Goal: Navigation & Orientation: Find specific page/section

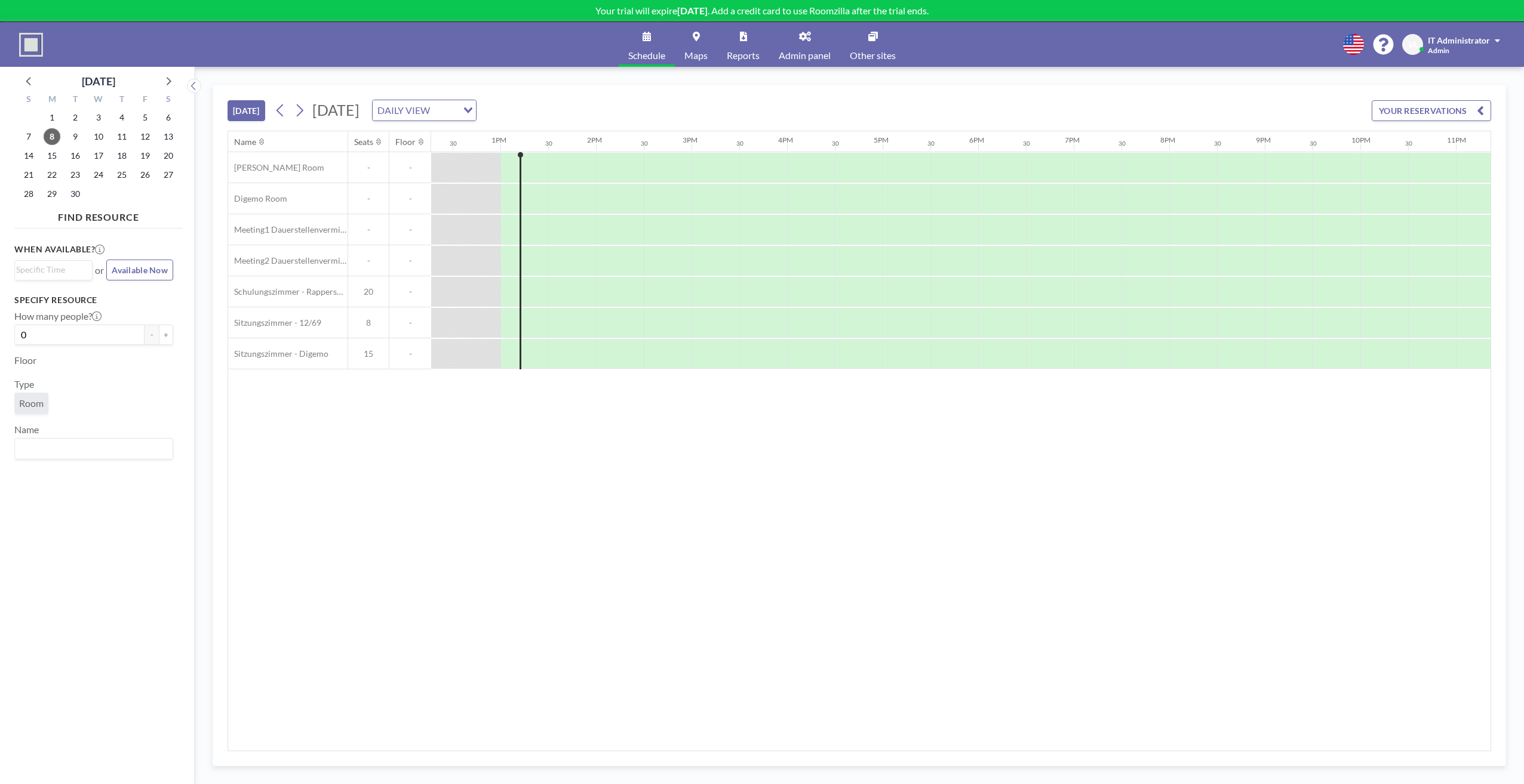
scroll to position [0, 1195]
click at [434, 558] on div "Name Seats Floor 12AM 30 1AM 30 2AM 30 3AM 30 4AM 30 5AM 30 6AM 30 7AM 30 8AM 3…" at bounding box center [859, 441] width 1262 height 619
click at [514, 495] on div "Name Seats Floor 12AM 30 1AM 30 2AM 30 3AM 30 4AM 30 5AM 30 6AM 30 7AM 30 8AM 3…" at bounding box center [859, 441] width 1262 height 619
click at [514, 292] on div at bounding box center [514, 292] width 25 height 30
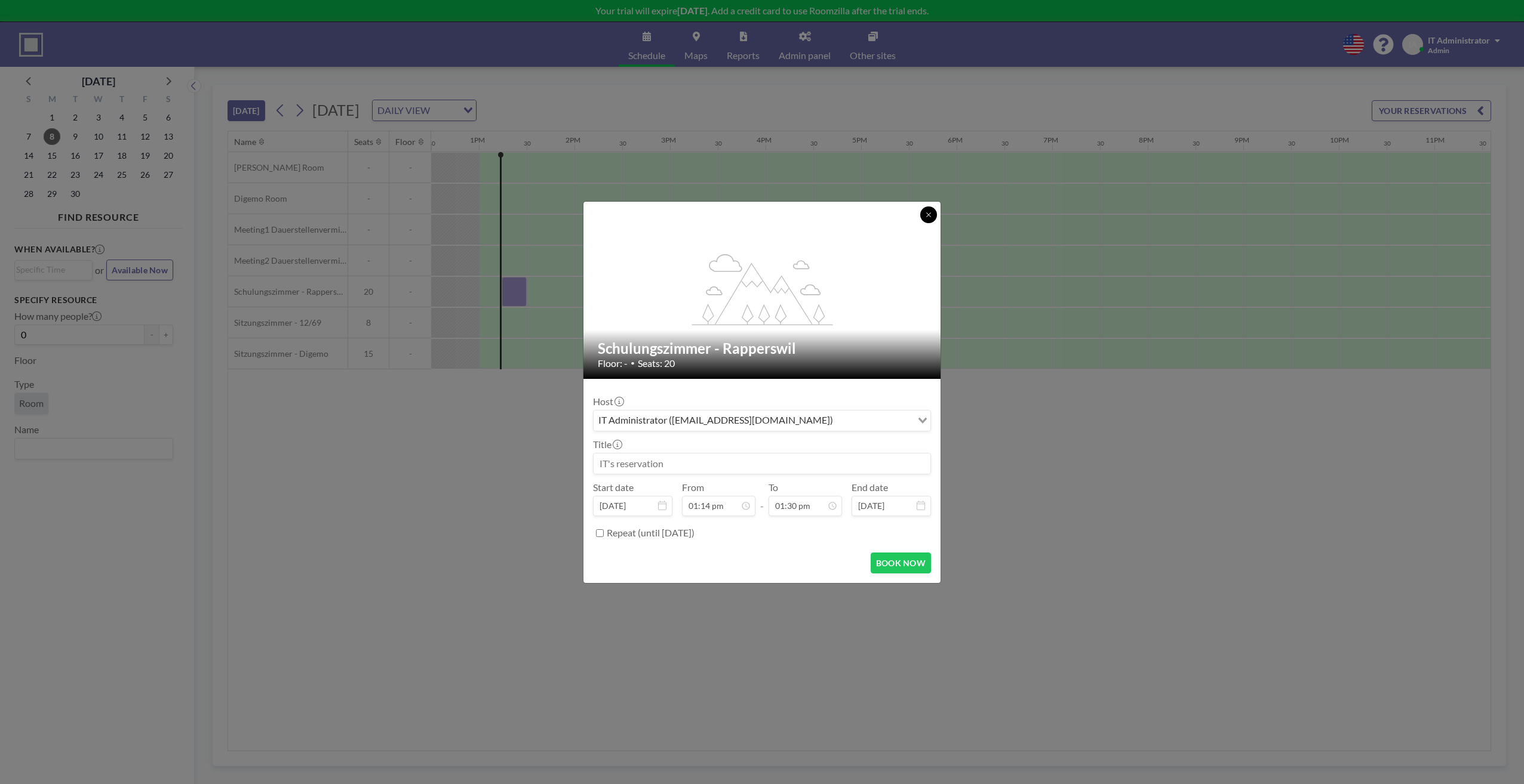
click at [928, 218] on icon at bounding box center [929, 215] width 7 height 7
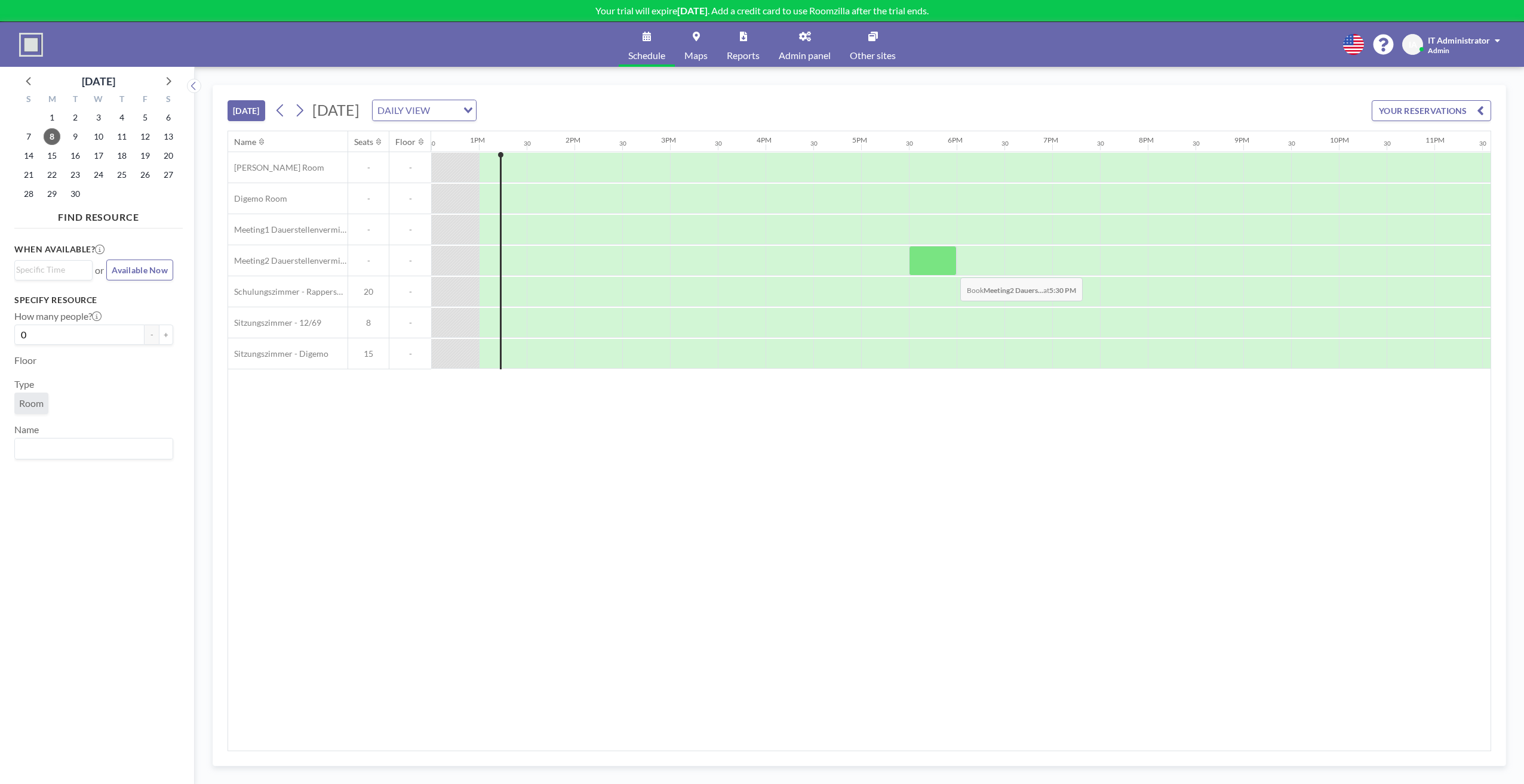
click at [972, 469] on div "Name Seats Floor 12AM 30 1AM 30 2AM 30 3AM 30 4AM 30 5AM 30 6AM 30 7AM 30 8AM 3…" at bounding box center [859, 441] width 1262 height 619
drag, startPoint x: 544, startPoint y: 453, endPoint x: 538, endPoint y: 455, distance: 6.3
click at [545, 455] on div "Name Seats Floor 12AM 30 1AM 30 2AM 30 3AM 30 4AM 30 5AM 30 6AM 30 7AM 30 8AM 3…" at bounding box center [859, 441] width 1262 height 619
click at [19, 73] on div "[DATE]" at bounding box center [99, 78] width 168 height 22
click at [224, 56] on div "Schedule Maps Reports Admin panel Other sites English Polski 日本語 Española IA IT…" at bounding box center [762, 44] width 1524 height 45
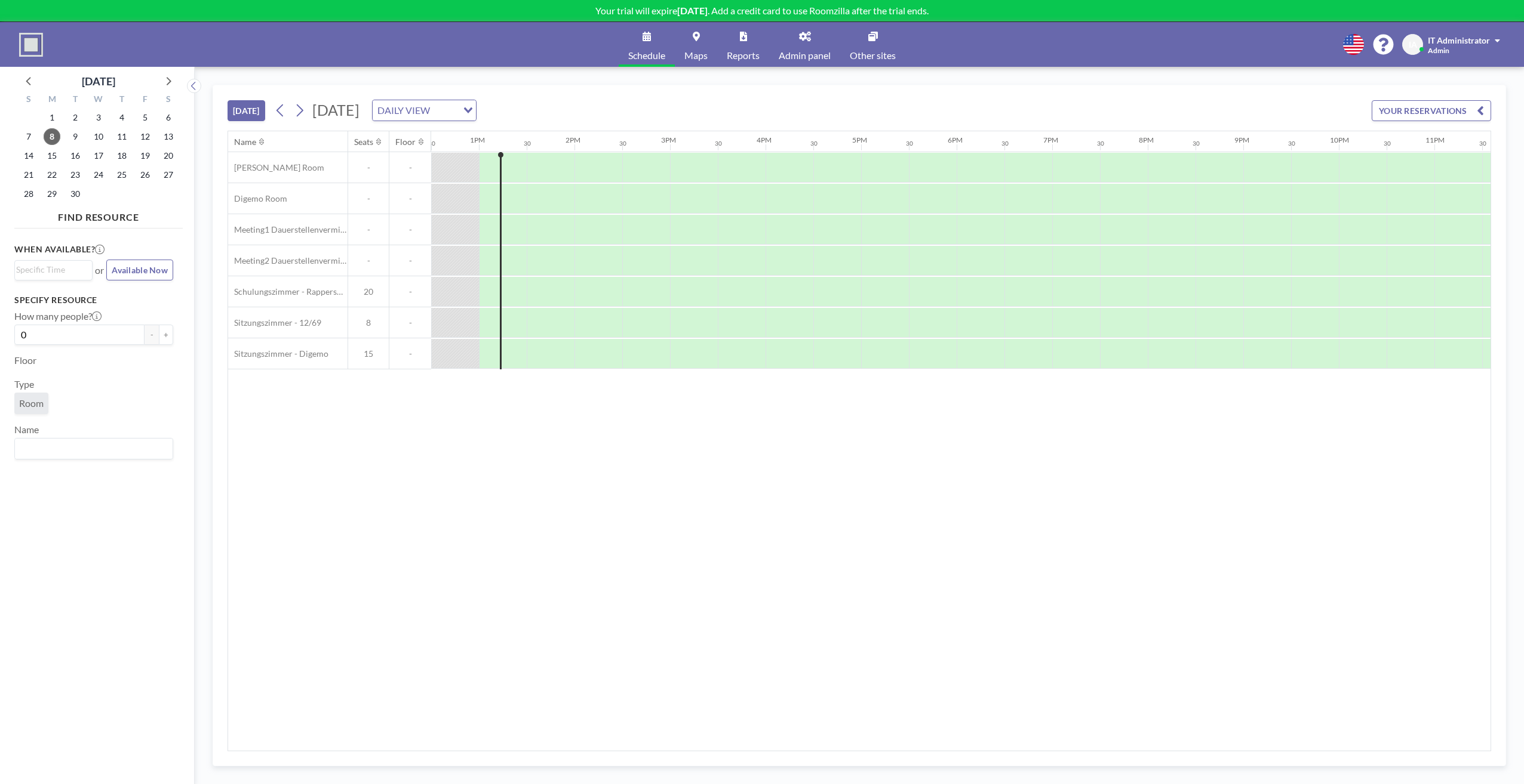
click at [797, 53] on span "Admin panel" at bounding box center [805, 55] width 52 height 9
